Goal: Information Seeking & Learning: Find contact information

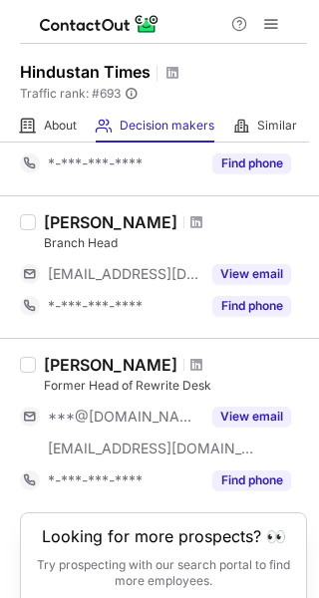
scroll to position [1332, 0]
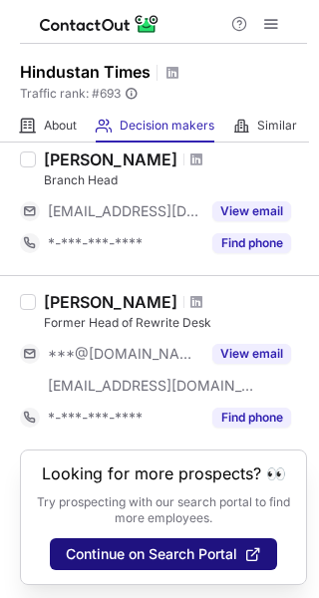
click at [134, 548] on span "Continue on Search Portal" at bounding box center [151, 554] width 171 height 16
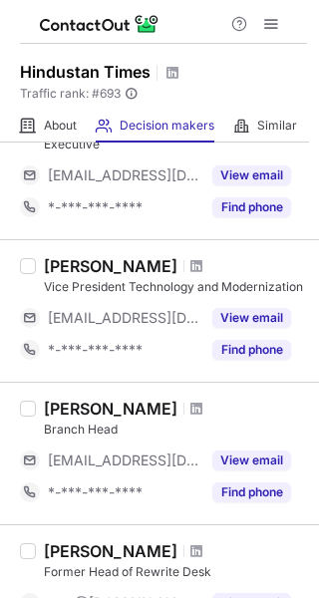
scroll to position [1086, 0]
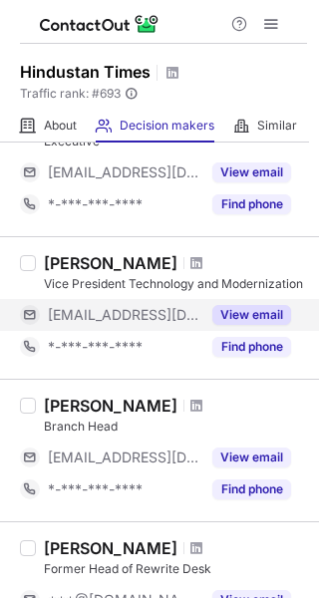
click at [242, 306] on button "View email" at bounding box center [251, 315] width 79 height 20
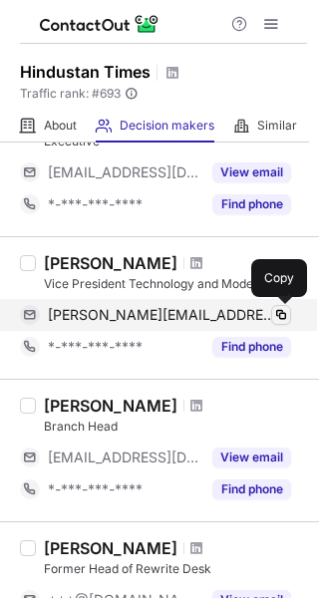
click at [280, 309] on span at bounding box center [281, 315] width 16 height 16
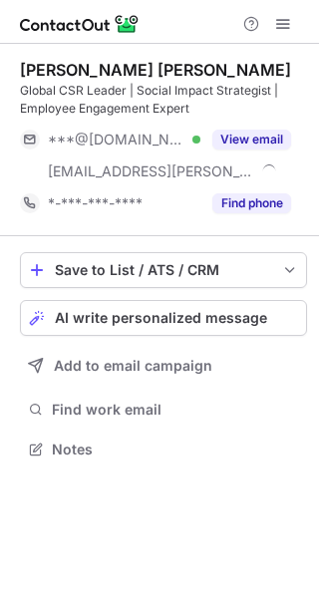
scroll to position [434, 319]
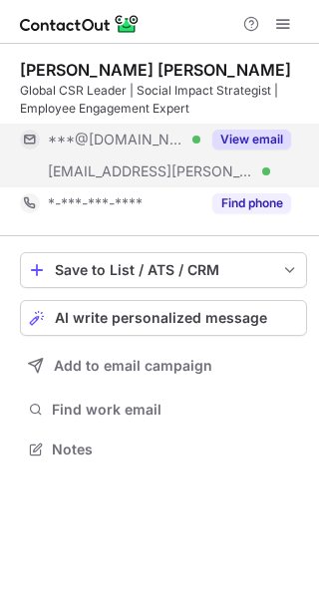
click at [255, 140] on button "View email" at bounding box center [251, 139] width 79 height 20
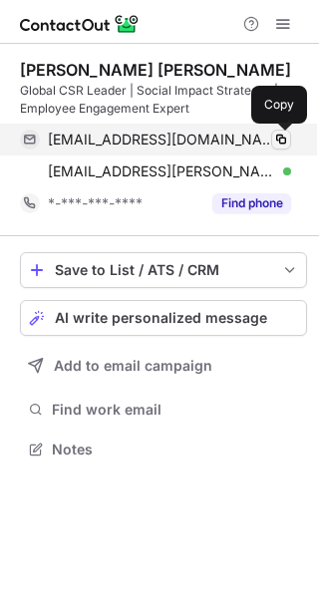
click at [280, 135] on span at bounding box center [281, 139] width 16 height 16
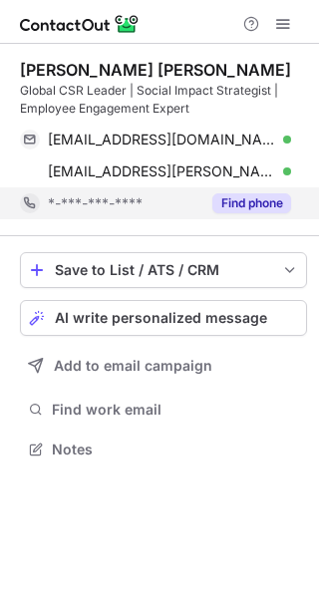
click at [227, 198] on button "Find phone" at bounding box center [251, 203] width 79 height 20
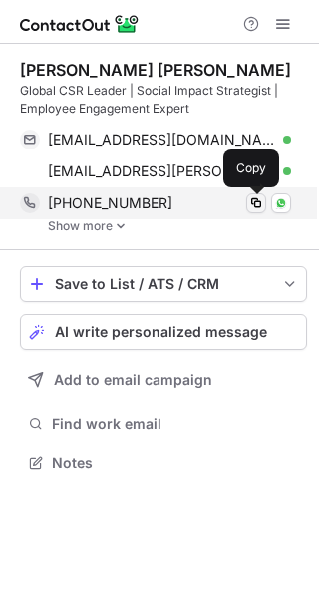
click at [261, 205] on span at bounding box center [256, 203] width 16 height 16
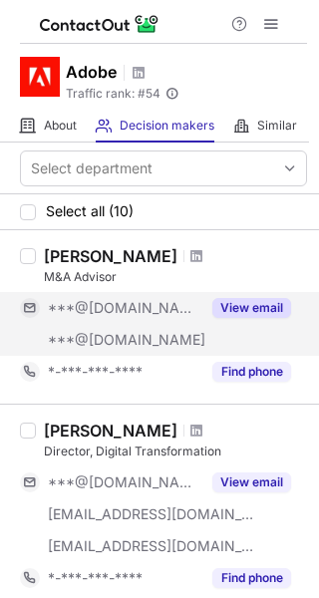
click at [260, 308] on button "View email" at bounding box center [251, 308] width 79 height 20
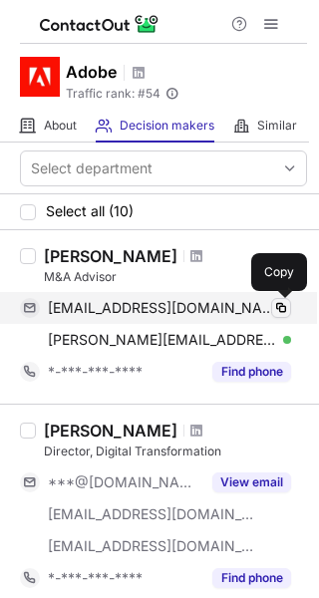
click at [277, 302] on span at bounding box center [281, 308] width 16 height 16
click at [275, 306] on span at bounding box center [281, 308] width 16 height 16
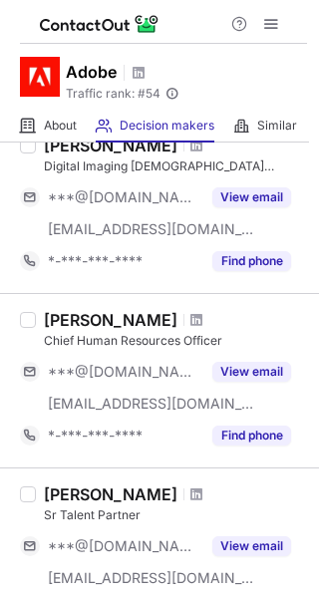
scroll to position [1298, 0]
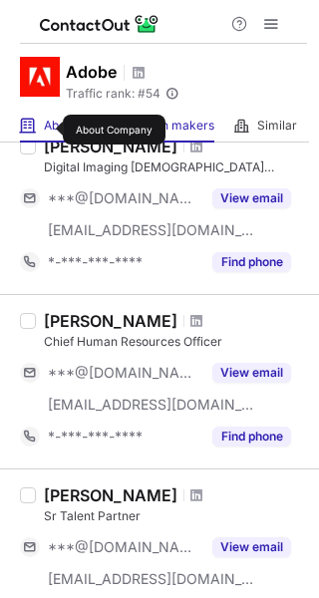
click at [50, 129] on span "About" at bounding box center [60, 126] width 33 height 16
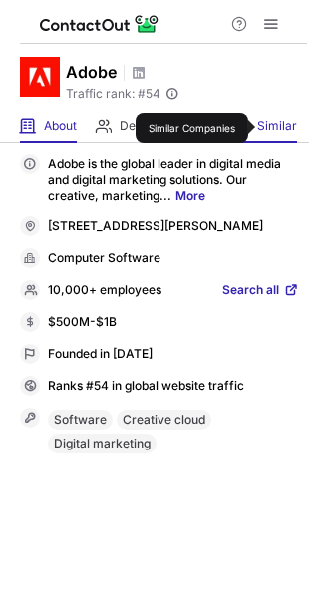
click at [263, 127] on span "Similar" at bounding box center [277, 126] width 40 height 16
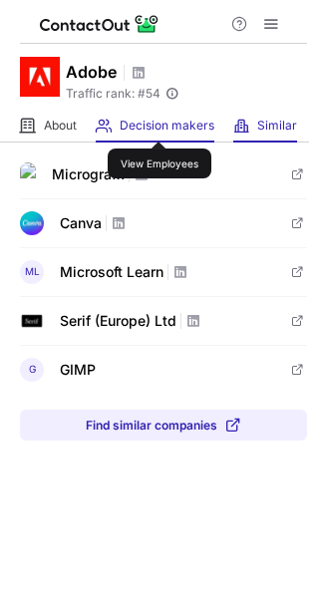
click at [159, 123] on span "Decision makers" at bounding box center [167, 126] width 95 height 16
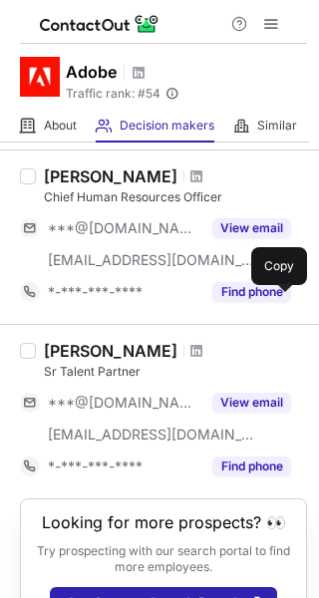
scroll to position [1491, 0]
